Goal: Information Seeking & Learning: Understand process/instructions

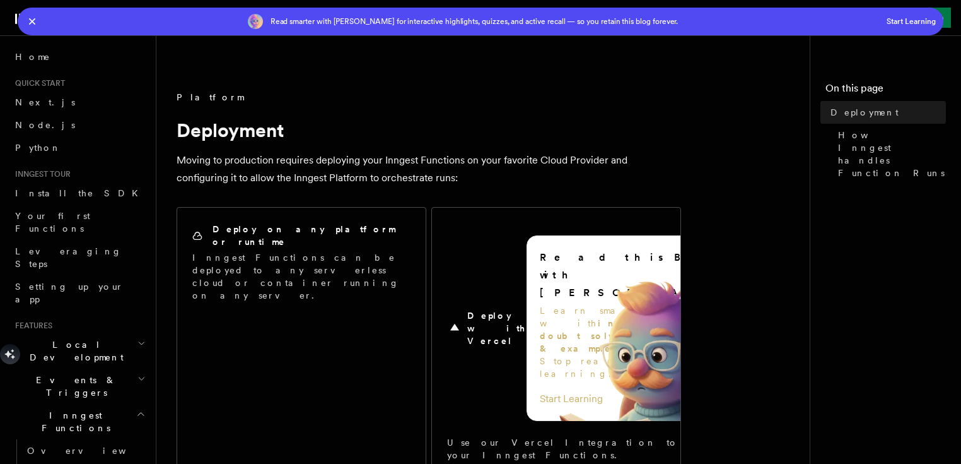
click at [39, 25] on div "Read smarter with [PERSON_NAME] for interactive highlights, quizzes, and active…" at bounding box center [481, 22] width 926 height 28
click at [35, 25] on icon "button" at bounding box center [32, 22] width 14 height 14
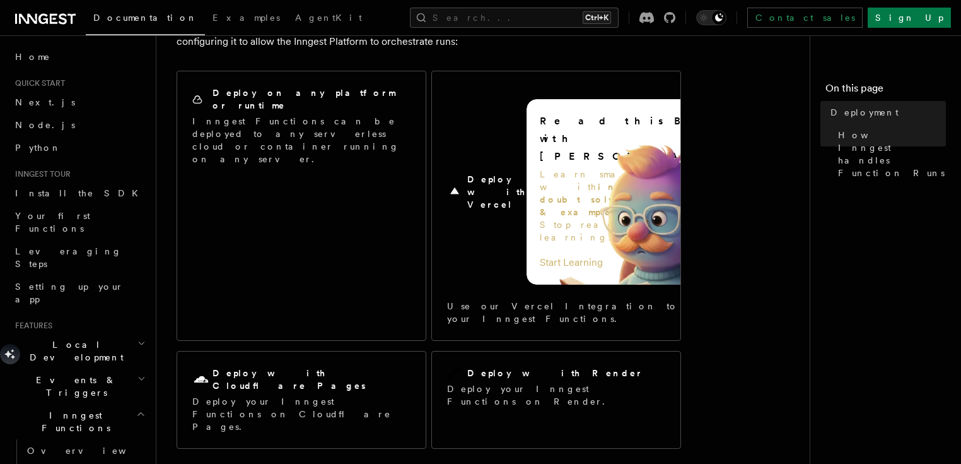
scroll to position [101, 0]
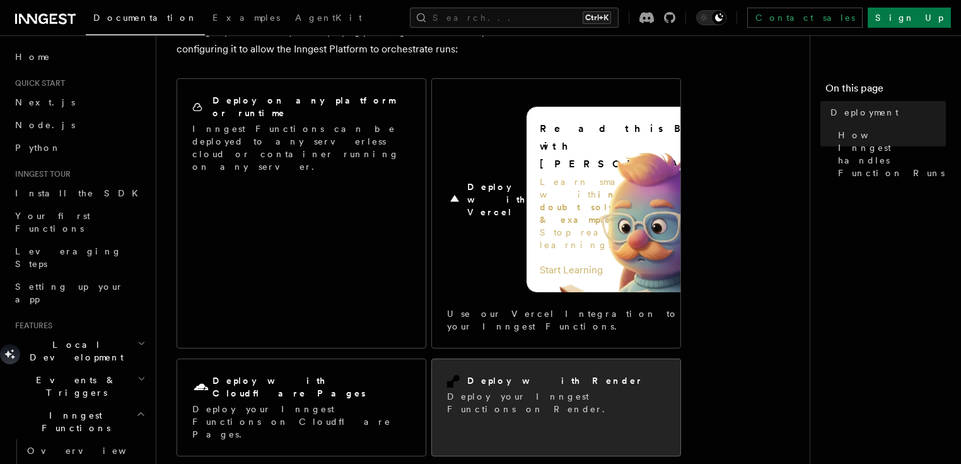
click at [486, 390] on p "Deploy your Inngest Functions on Render." at bounding box center [556, 402] width 218 height 25
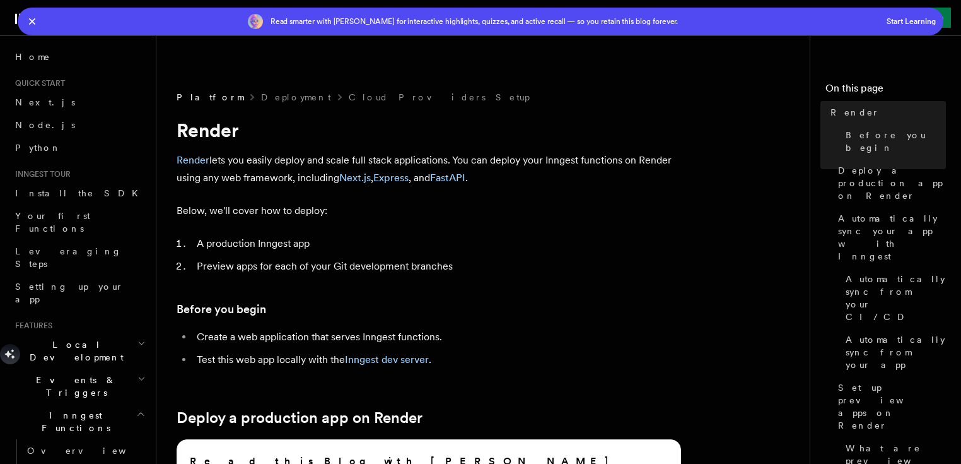
click at [32, 20] on icon "button" at bounding box center [32, 22] width 14 height 14
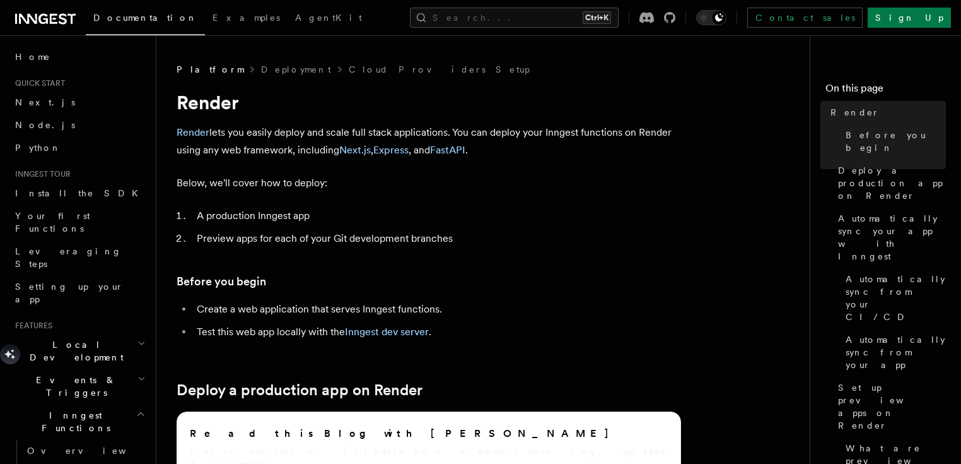
click at [413, 214] on li "A production Inngest app" at bounding box center [437, 216] width 488 height 18
